Goal: Task Accomplishment & Management: Use online tool/utility

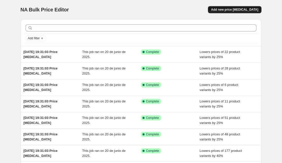
click at [233, 9] on span "Add new price [MEDICAL_DATA]" at bounding box center [234, 10] width 47 height 4
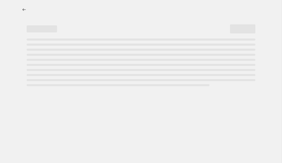
select select "percentage"
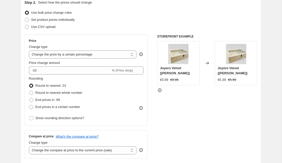
scroll to position [60, 0]
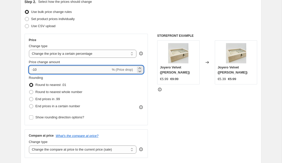
click at [75, 71] on input "-10" at bounding box center [70, 70] width 82 height 8
type input "-1"
type input "-3"
type input "-40"
click at [32, 100] on span at bounding box center [31, 99] width 4 height 4
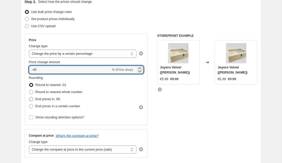
click at [29, 97] on input "End prices in .99" at bounding box center [29, 97] width 0 height 0
radio input "true"
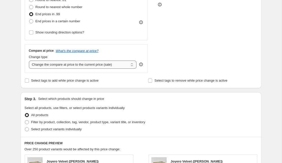
scroll to position [149, 0]
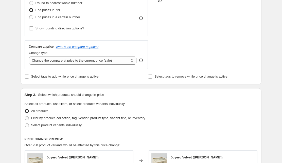
click at [28, 118] on span at bounding box center [27, 118] width 4 height 4
click at [25, 116] on input "Filter by product, collection, tag, vendor, product type, variant title, or inv…" at bounding box center [25, 116] width 0 height 0
radio input "true"
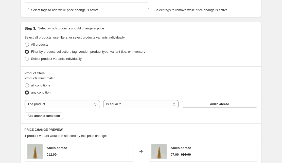
scroll to position [221, 0]
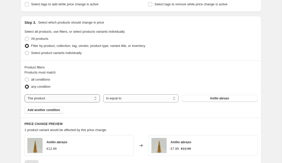
click at [88, 100] on select "The product The product's collection The product's tag The product's vendor The…" at bounding box center [62, 98] width 75 height 8
select select "collection"
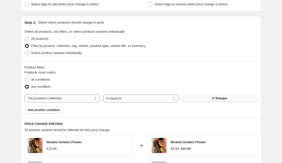
click at [222, 98] on span "2ª Rebajas" at bounding box center [219, 98] width 15 height 4
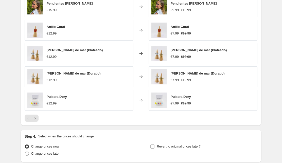
scroll to position [360, 0]
click at [36, 118] on icon "Next" at bounding box center [34, 117] width 5 height 5
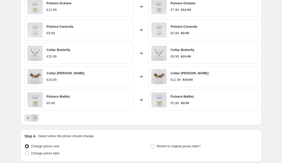
click at [36, 118] on icon "Next" at bounding box center [34, 117] width 5 height 5
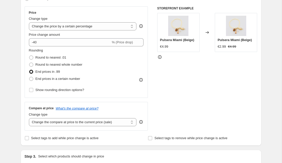
scroll to position [83, 0]
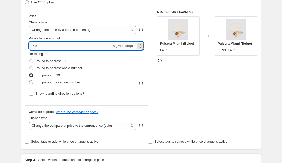
click at [36, 47] on input "-40" at bounding box center [70, 46] width 82 height 8
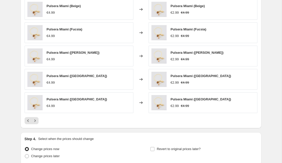
scroll to position [357, 0]
type input "-30"
click at [34, 121] on icon "Next" at bounding box center [34, 120] width 5 height 5
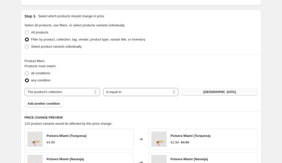
scroll to position [227, 0]
click at [79, 92] on select "The product The product's collection The product's tag The product's vendor The…" at bounding box center [62, 92] width 75 height 8
click at [221, 91] on span "Copacabana" at bounding box center [219, 92] width 32 height 4
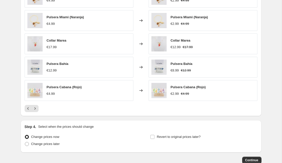
scroll to position [332, 0]
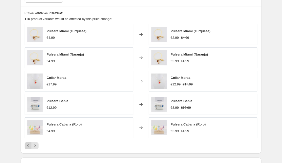
click at [28, 146] on icon "Previous" at bounding box center [28, 145] width 5 height 5
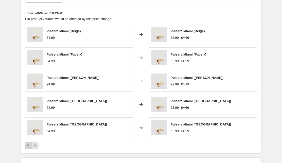
click at [28, 146] on icon "Previous" at bounding box center [28, 145] width 5 height 5
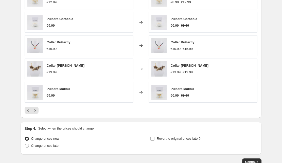
scroll to position [401, 0]
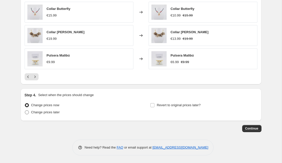
click at [26, 113] on span at bounding box center [27, 112] width 4 height 4
click at [25, 111] on input "Change prices later" at bounding box center [25, 110] width 0 height 0
radio input "true"
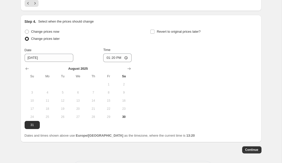
scroll to position [475, 0]
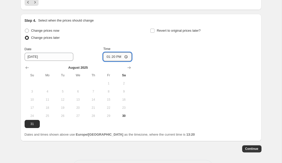
click at [120, 56] on input "13:20" at bounding box center [117, 56] width 28 height 9
click at [114, 58] on input "13:20" at bounding box center [117, 56] width 28 height 9
type input "17:50"
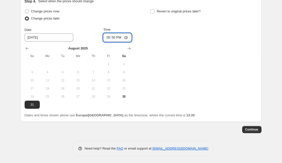
scroll to position [496, 0]
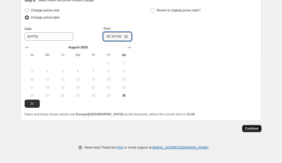
click at [254, 129] on span "Continue" at bounding box center [251, 129] width 13 height 4
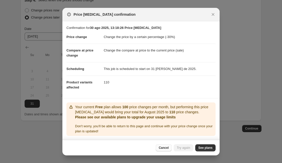
click at [163, 148] on span "Cancel" at bounding box center [164, 148] width 10 height 4
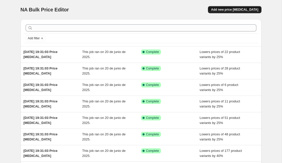
click at [239, 10] on span "Add new price [MEDICAL_DATA]" at bounding box center [234, 10] width 47 height 4
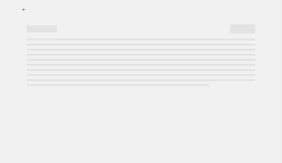
select select "percentage"
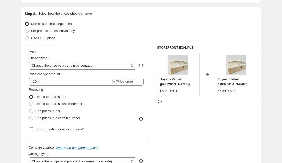
scroll to position [49, 0]
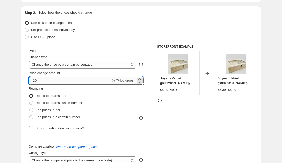
click at [42, 81] on input "-10" at bounding box center [70, 81] width 82 height 8
type input "-1"
type input "-8"
type input "-4"
type input "-6"
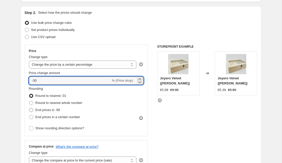
type input "-30"
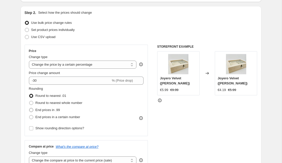
click at [31, 111] on span at bounding box center [31, 110] width 4 height 4
click at [29, 108] on input "End prices in .99" at bounding box center [29, 108] width 0 height 0
radio input "true"
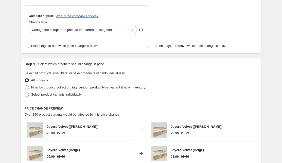
scroll to position [181, 0]
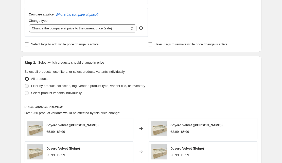
click at [27, 86] on span at bounding box center [27, 86] width 4 height 4
click at [25, 84] on input "Filter by product, collection, tag, vendor, product type, variant title, or inv…" at bounding box center [25, 84] width 0 height 0
radio input "true"
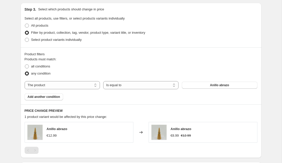
scroll to position [243, 0]
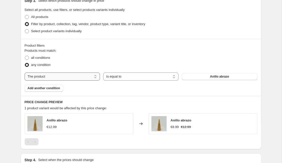
click at [71, 79] on select "The product The product's collection The product's tag The product's vendor The…" at bounding box center [62, 77] width 75 height 8
select select "collection"
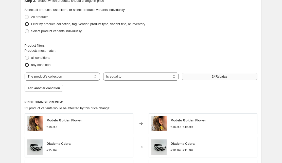
click at [216, 77] on span "2ª Rebajas" at bounding box center [219, 77] width 15 height 4
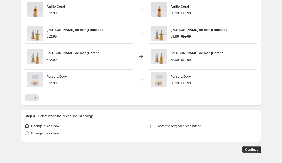
scroll to position [401, 0]
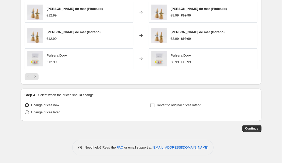
click at [26, 113] on span at bounding box center [27, 112] width 4 height 4
click at [25, 111] on input "Change prices later" at bounding box center [25, 110] width 0 height 0
radio input "true"
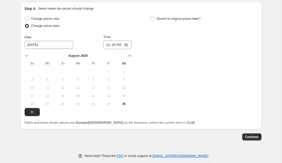
scroll to position [488, 0]
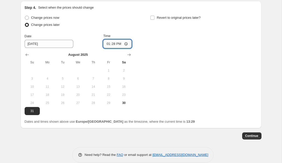
click at [119, 44] on input "13:28" at bounding box center [117, 44] width 28 height 9
click at [114, 45] on input "13:28" at bounding box center [117, 44] width 28 height 9
type input "17:50"
click at [249, 136] on span "Continue" at bounding box center [251, 136] width 13 height 4
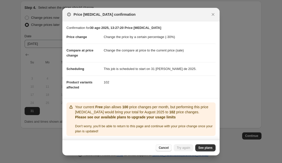
click at [163, 149] on span "Cancel" at bounding box center [164, 148] width 10 height 4
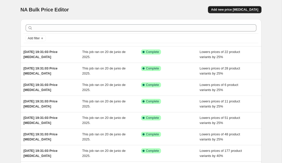
click at [234, 10] on span "Add new price [MEDICAL_DATA]" at bounding box center [234, 10] width 47 height 4
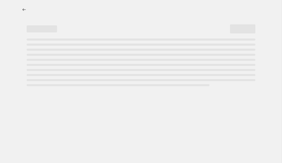
select select "percentage"
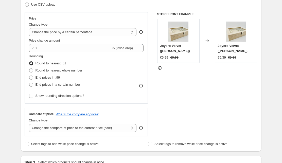
scroll to position [86, 0]
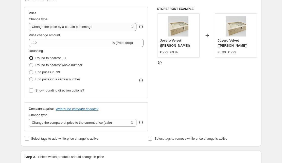
click at [79, 28] on select "Change the price to a certain amount Change the price by a certain amount Chang…" at bounding box center [83, 27] width 108 height 8
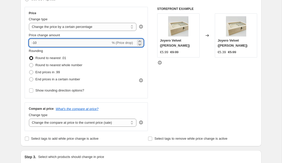
click at [62, 43] on input "-10" at bounding box center [70, 43] width 82 height 8
type input "-1"
type input "-30"
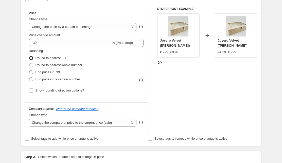
click at [32, 71] on span at bounding box center [31, 72] width 4 height 4
click at [29, 70] on input "End prices in .99" at bounding box center [29, 70] width 0 height 0
radio input "true"
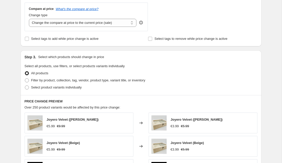
scroll to position [188, 0]
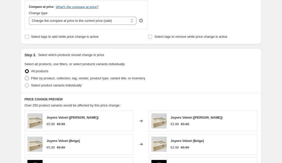
click at [28, 78] on span at bounding box center [27, 78] width 4 height 4
click at [25, 77] on input "Filter by product, collection, tag, vendor, product type, variant title, or inv…" at bounding box center [25, 76] width 0 height 0
radio input "true"
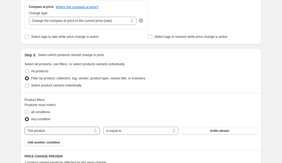
click at [95, 131] on select "The product The product's collection The product's tag The product's vendor The…" at bounding box center [62, 131] width 75 height 8
select select "collection"
click at [212, 131] on span "2ª Rebajas" at bounding box center [219, 131] width 15 height 4
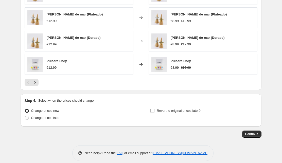
scroll to position [401, 0]
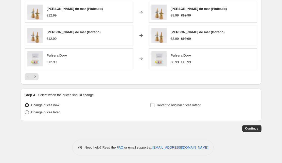
click at [27, 114] on span at bounding box center [27, 112] width 4 height 4
click at [25, 111] on input "Change prices later" at bounding box center [25, 110] width 0 height 0
radio input "true"
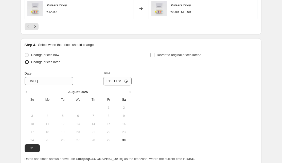
scroll to position [463, 0]
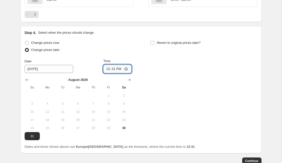
click at [116, 70] on input "13:31" at bounding box center [117, 69] width 28 height 9
type input "17:50"
click at [250, 161] on span "Continue" at bounding box center [251, 161] width 13 height 4
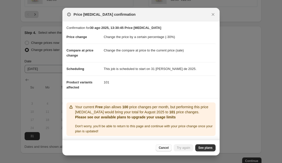
click at [163, 146] on span "Cancel" at bounding box center [164, 148] width 10 height 4
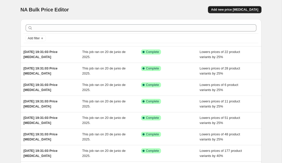
click at [230, 10] on span "Add new price [MEDICAL_DATA]" at bounding box center [234, 10] width 47 height 4
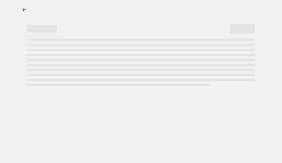
select select "percentage"
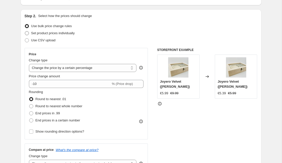
scroll to position [50, 0]
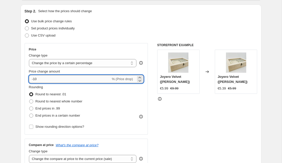
click at [47, 79] on input "-10" at bounding box center [70, 79] width 82 height 8
type input "-1"
type input "-30"
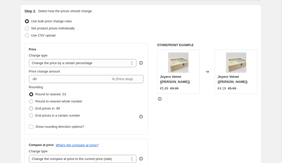
click at [31, 109] on span at bounding box center [31, 108] width 4 height 4
click at [29, 107] on input "End prices in .99" at bounding box center [29, 106] width 0 height 0
radio input "true"
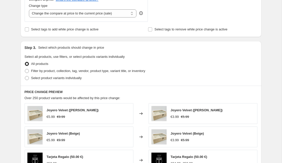
scroll to position [199, 0]
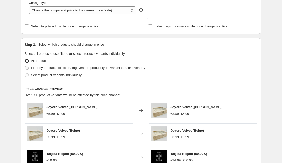
click at [28, 66] on span at bounding box center [27, 68] width 4 height 4
click at [25, 66] on input "Filter by product, collection, tag, vendor, product type, variant title, or inv…" at bounding box center [25, 66] width 0 height 0
radio input "true"
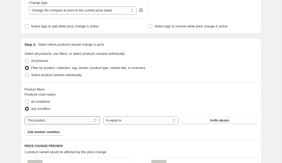
click at [85, 118] on select "The product The product's collection The product's tag The product's vendor The…" at bounding box center [62, 120] width 75 height 8
select select "collection"
click at [204, 121] on button "2ª Rebajas" at bounding box center [219, 120] width 75 height 7
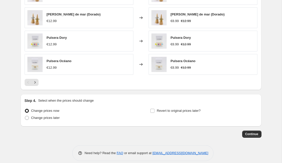
scroll to position [398, 0]
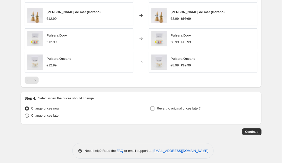
click at [27, 116] on span at bounding box center [27, 116] width 4 height 4
click at [25, 114] on input "Change prices later" at bounding box center [25, 114] width 0 height 0
radio input "true"
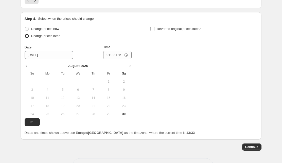
scroll to position [483, 0]
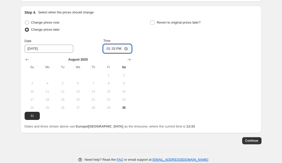
click at [118, 47] on input "13:33" at bounding box center [117, 48] width 28 height 9
click at [114, 47] on input "13:33" at bounding box center [117, 48] width 28 height 9
type input "17:50"
click at [248, 142] on span "Continue" at bounding box center [251, 141] width 13 height 4
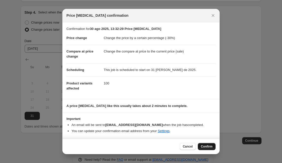
click at [206, 147] on span "Confirm" at bounding box center [207, 147] width 12 height 4
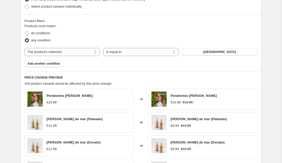
scroll to position [259, 0]
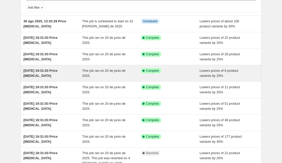
scroll to position [34, 0]
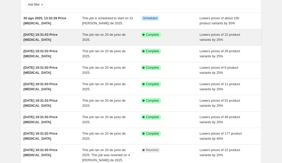
click at [104, 41] on div "This job ran on 20 de junio de 2025." at bounding box center [111, 37] width 59 height 10
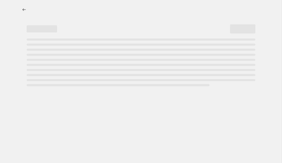
select select "percentage"
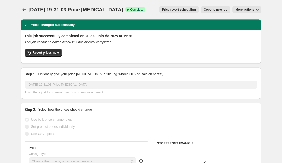
select select "collection"
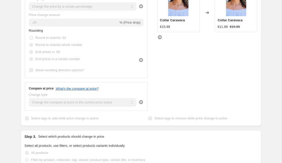
scroll to position [155, 0]
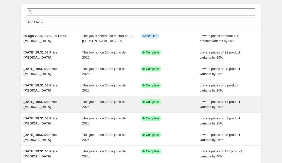
scroll to position [18, 0]
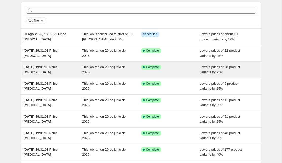
click at [98, 69] on span "This job ran on 20 de junio de 2025." at bounding box center [103, 69] width 43 height 9
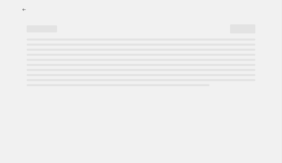
select select "percentage"
select select "collection"
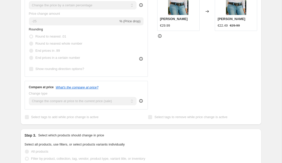
scroll to position [156, 0]
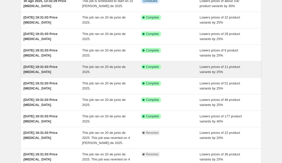
scroll to position [63, 0]
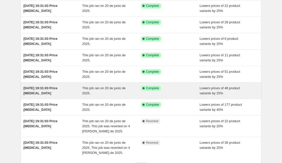
click at [68, 91] on div "[DATE] 19:31:03 Price [MEDICAL_DATA]" at bounding box center [53, 91] width 59 height 10
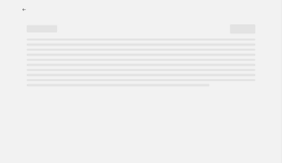
select select "percentage"
select select "collection"
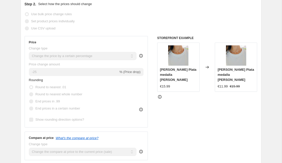
scroll to position [106, 0]
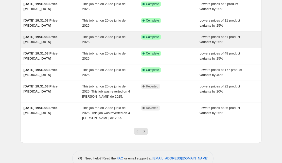
scroll to position [108, 0]
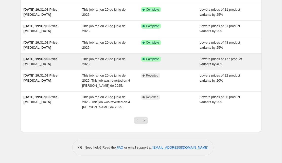
click at [88, 60] on span "This job ran on 20 de junio de 2025." at bounding box center [103, 61] width 43 height 9
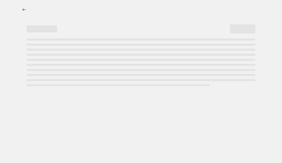
select select "percentage"
select select "collection"
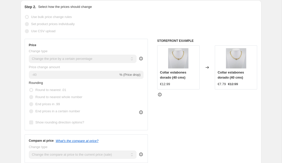
scroll to position [103, 0]
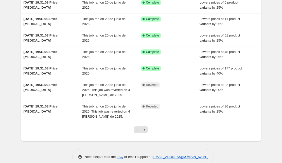
scroll to position [108, 0]
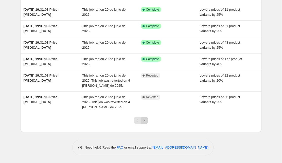
click at [145, 120] on icon "Next" at bounding box center [144, 120] width 5 height 5
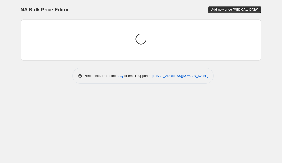
scroll to position [0, 0]
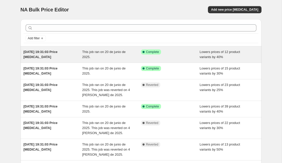
click at [52, 56] on div "[DATE] 19:31:03 Price [MEDICAL_DATA]" at bounding box center [53, 54] width 59 height 10
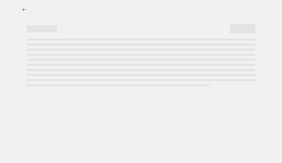
select select "percentage"
select select "collection"
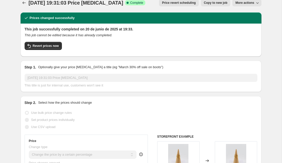
scroll to position [6, 0]
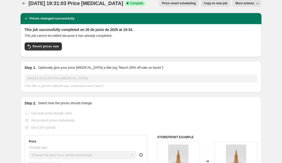
click at [256, 4] on icon "button" at bounding box center [257, 3] width 5 height 5
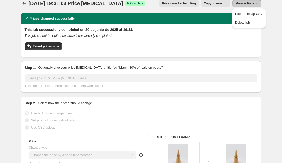
click at [212, 44] on div "Revert prices now" at bounding box center [141, 47] width 233 height 11
